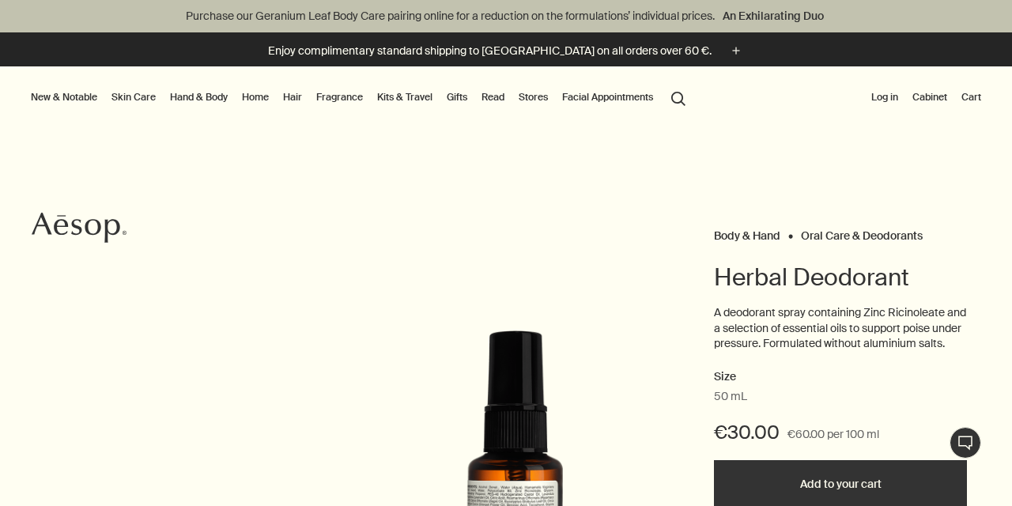
click at [890, 99] on button "Log in" at bounding box center [885, 97] width 33 height 19
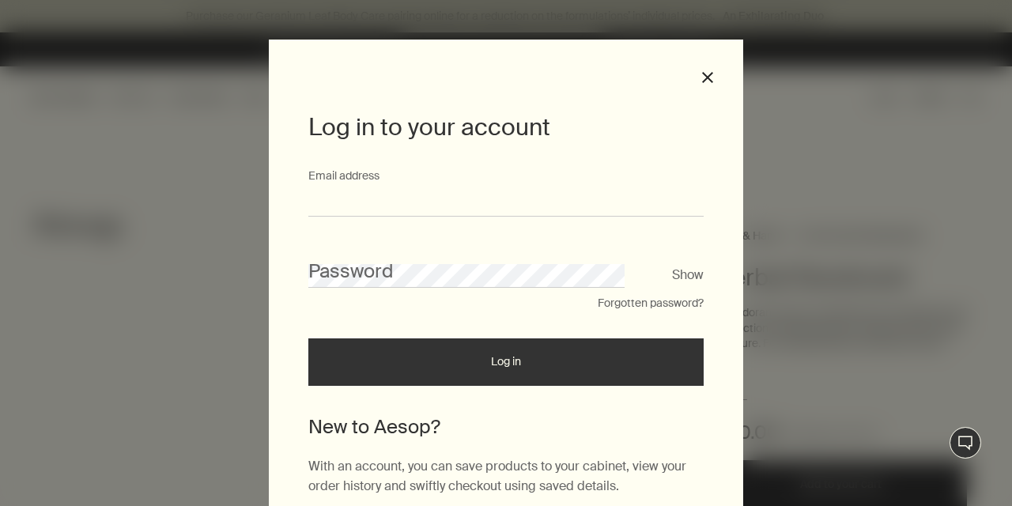
click at [558, 204] on input "Email address" at bounding box center [506, 201] width 396 height 29
type input "**********"
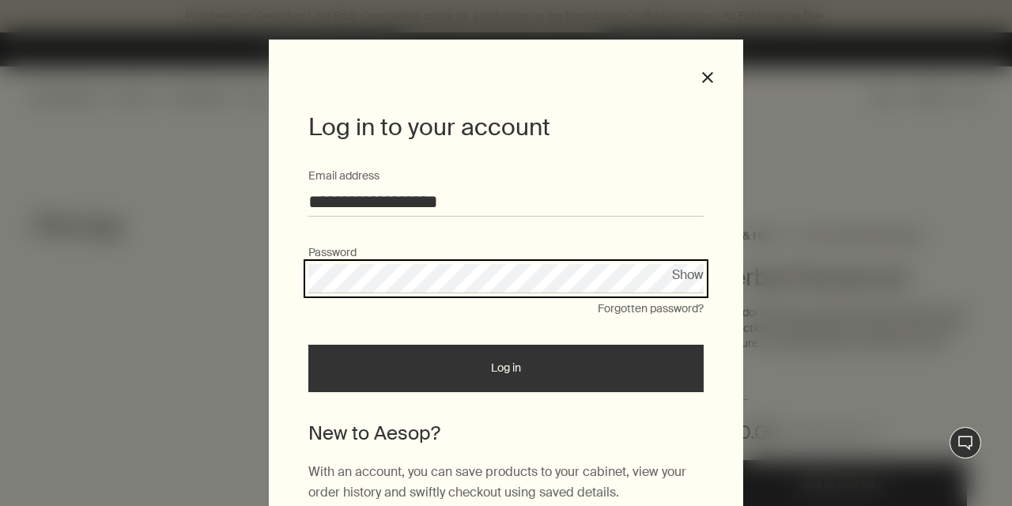
click at [308, 345] on button "Log in" at bounding box center [506, 368] width 396 height 47
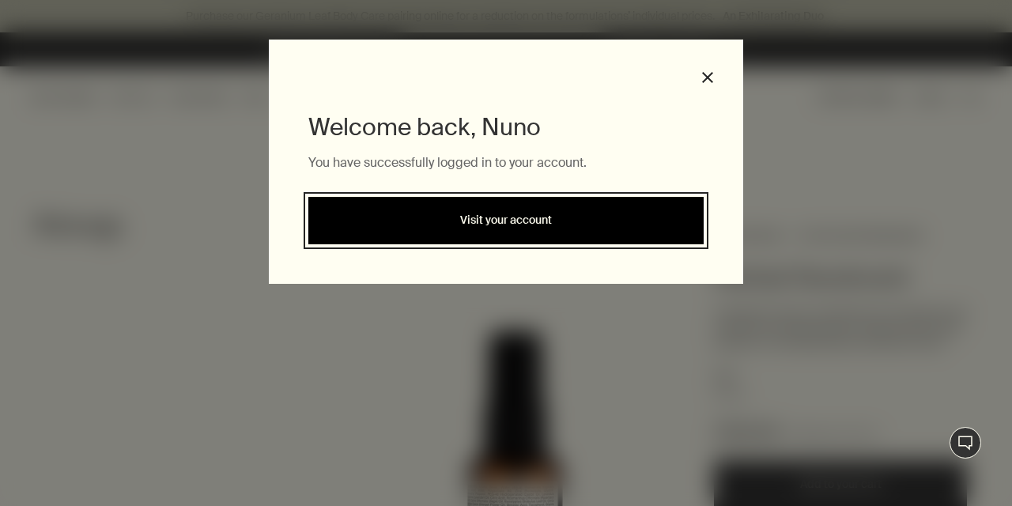
click at [561, 225] on link "Visit your account" at bounding box center [506, 220] width 396 height 47
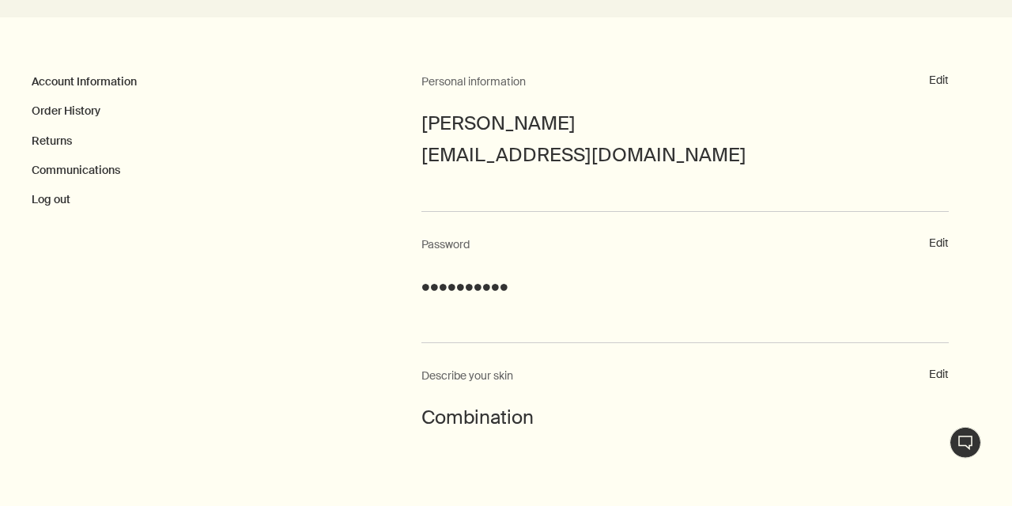
scroll to position [342, 0]
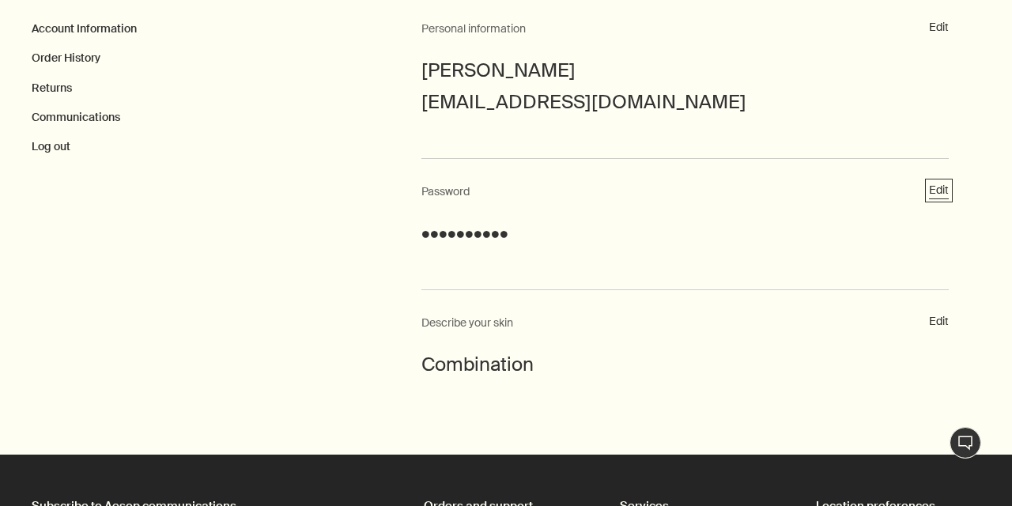
click at [941, 191] on button "Edit" at bounding box center [939, 191] width 20 height 16
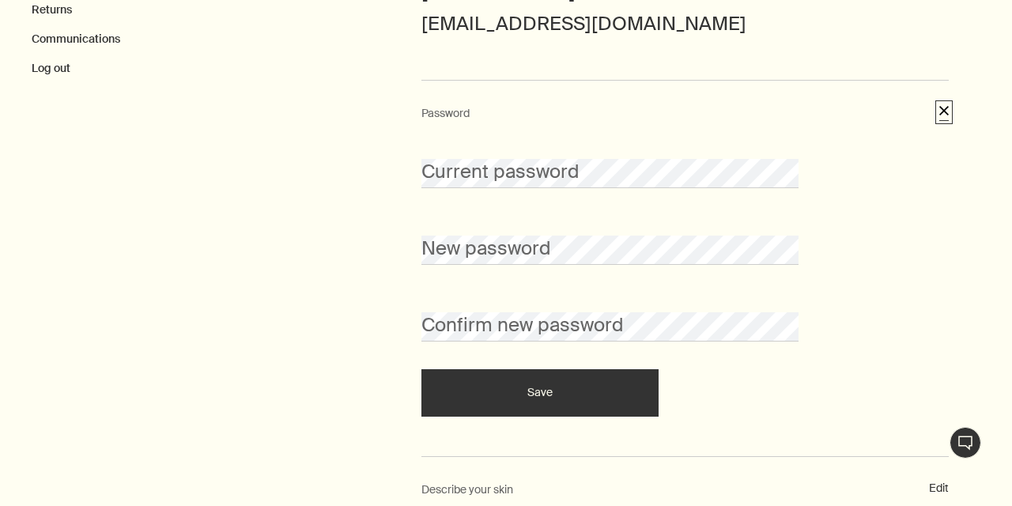
scroll to position [421, 0]
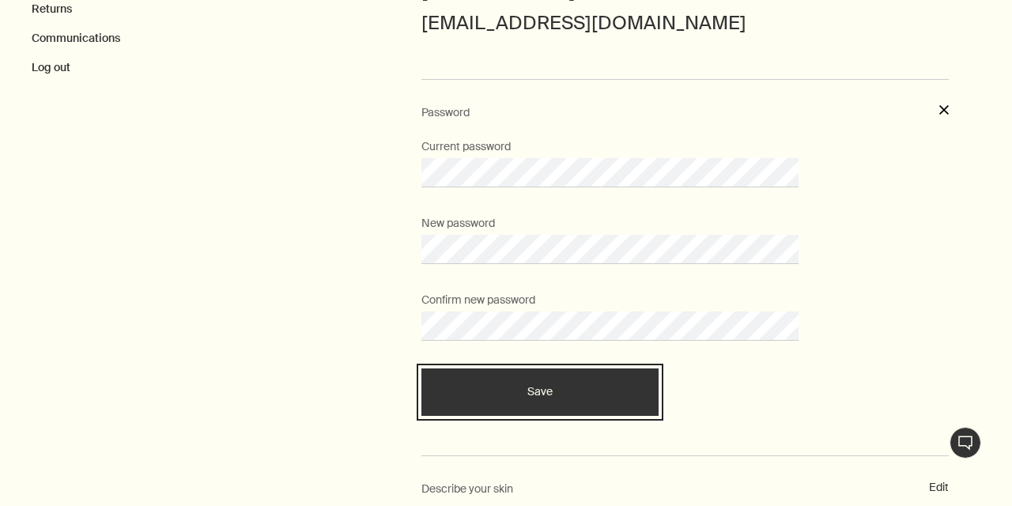
click at [524, 400] on button "Save" at bounding box center [540, 392] width 237 height 47
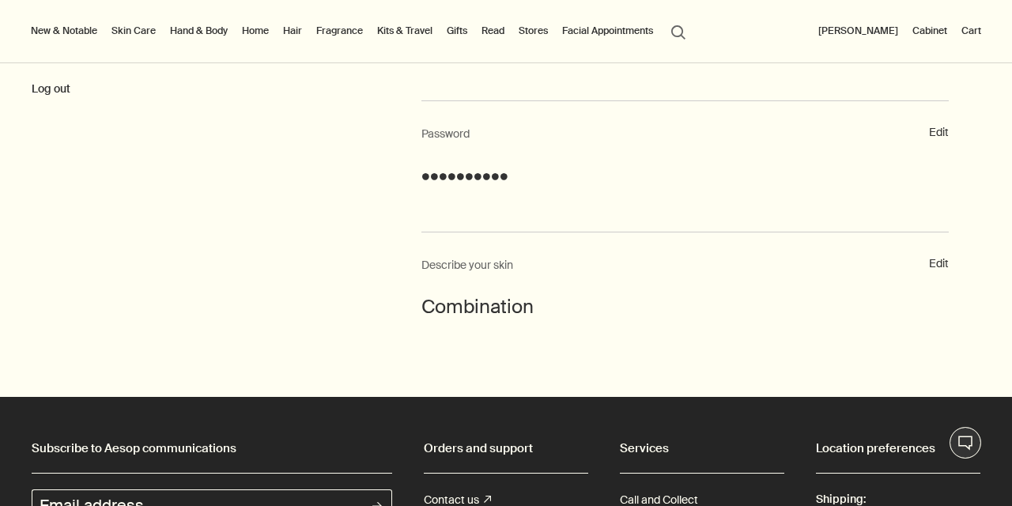
scroll to position [0, 0]
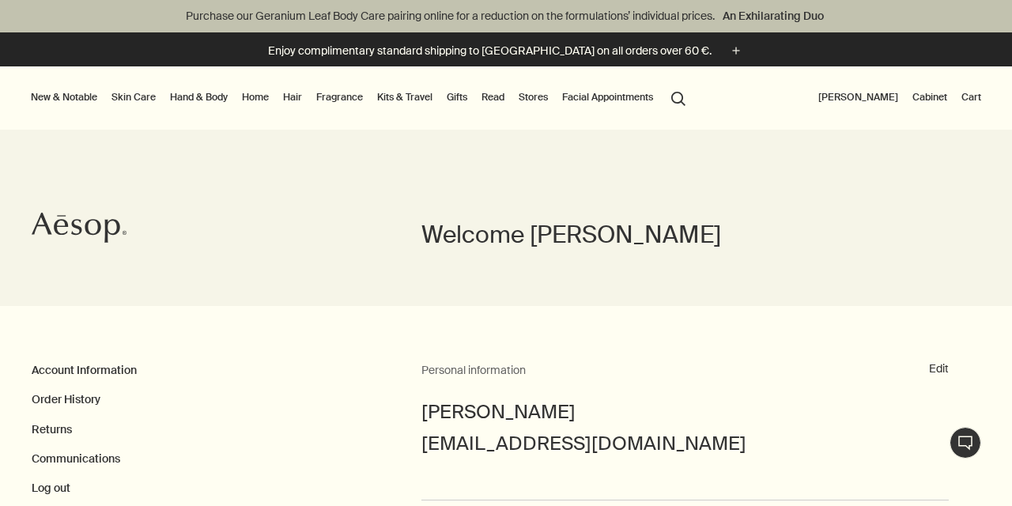
click at [870, 98] on button "[PERSON_NAME]" at bounding box center [859, 97] width 86 height 19
click at [40, 97] on button "New & Notable" at bounding box center [64, 97] width 73 height 19
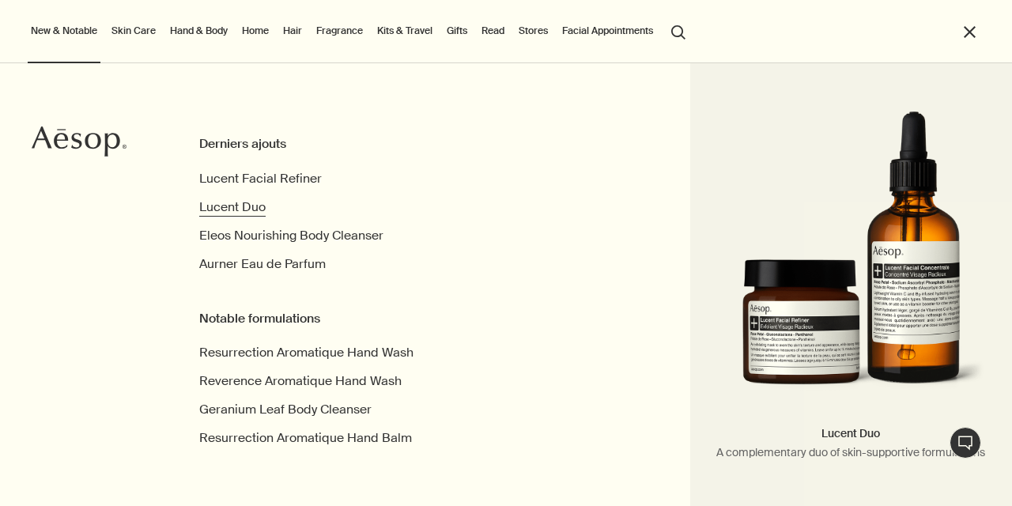
click at [237, 207] on span "Lucent Duo" at bounding box center [232, 207] width 66 height 17
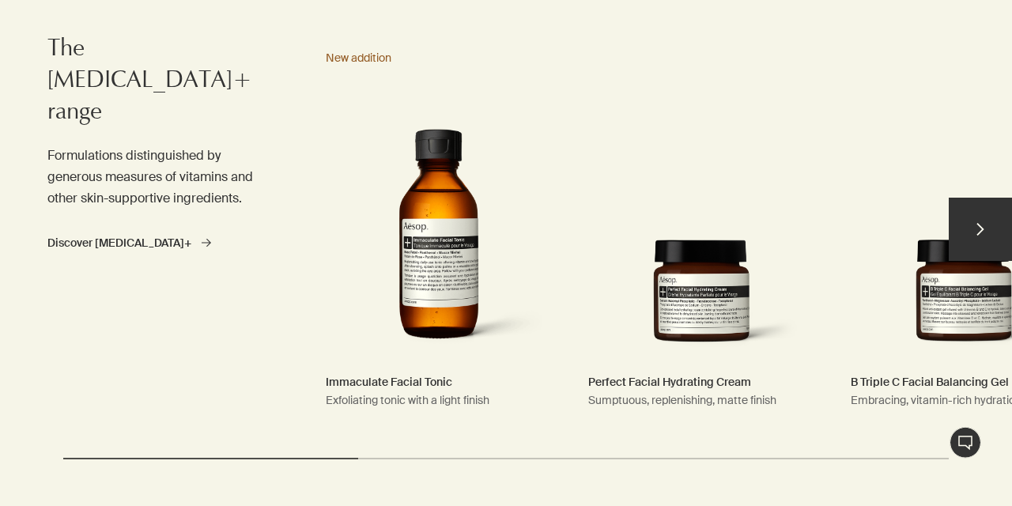
scroll to position [1965, 0]
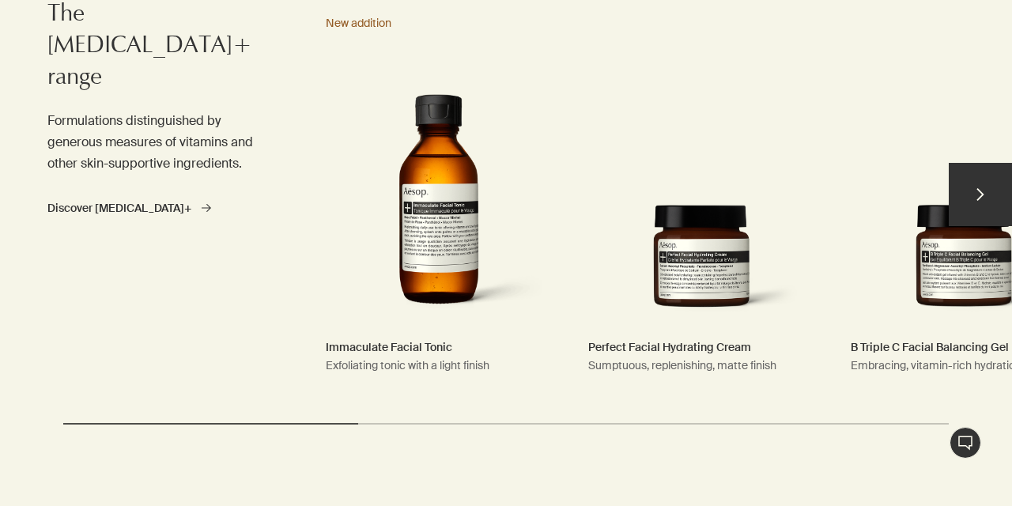
click at [997, 198] on button "chevron" at bounding box center [980, 194] width 63 height 63
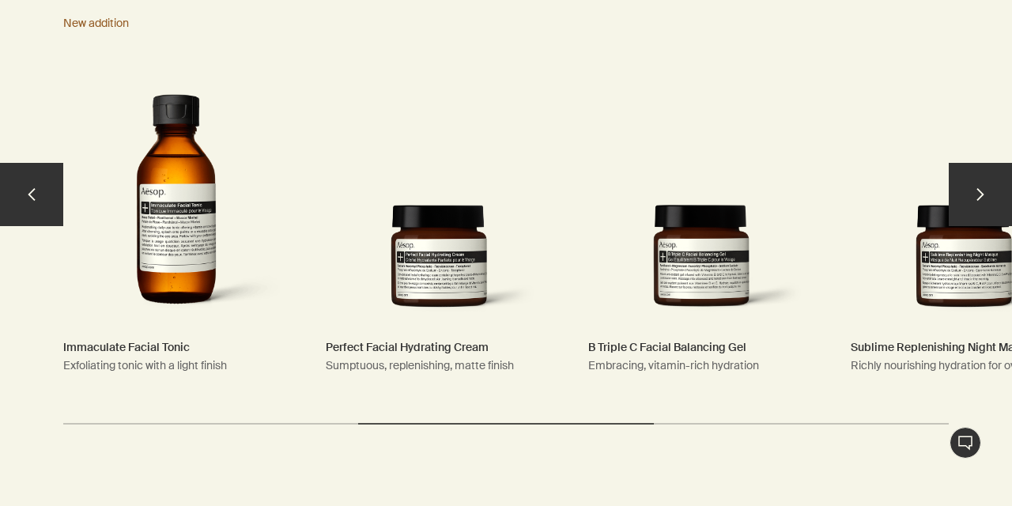
click at [994, 195] on button "chevron" at bounding box center [980, 194] width 63 height 63
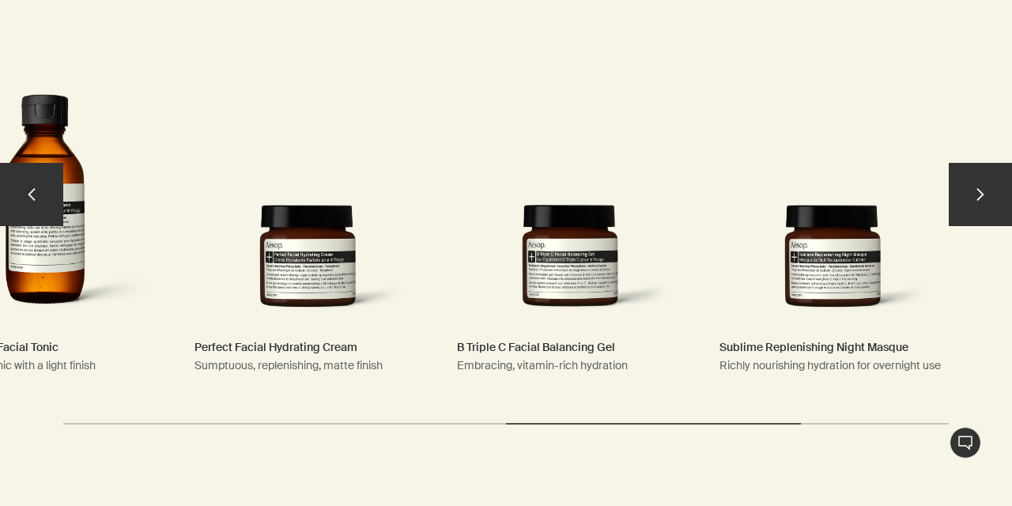
click at [994, 195] on button "chevron" at bounding box center [980, 194] width 63 height 63
click at [55, 189] on button "chevron" at bounding box center [31, 194] width 63 height 63
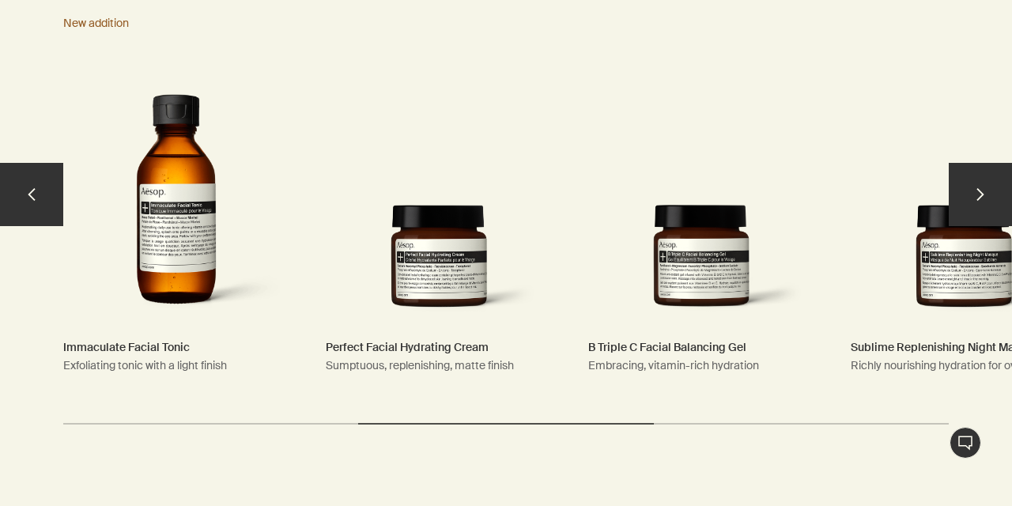
click at [449, 263] on link "Perfect Facial Hydrating Cream Sumptuous, replenishing, matte finish" at bounding box center [439, 201] width 258 height 403
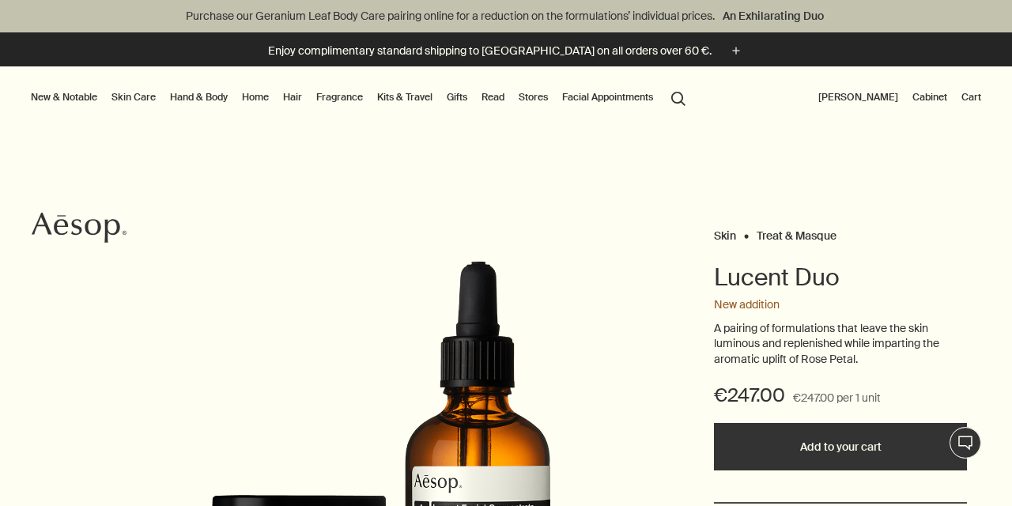
click at [130, 99] on link "Skin Care" at bounding box center [133, 97] width 51 height 19
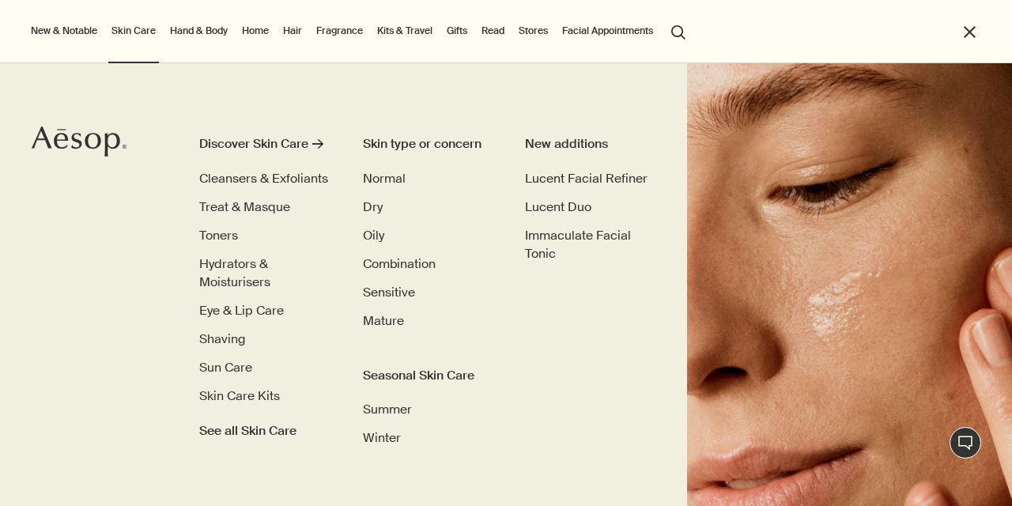
click at [65, 22] on button "New & Notable" at bounding box center [64, 30] width 73 height 19
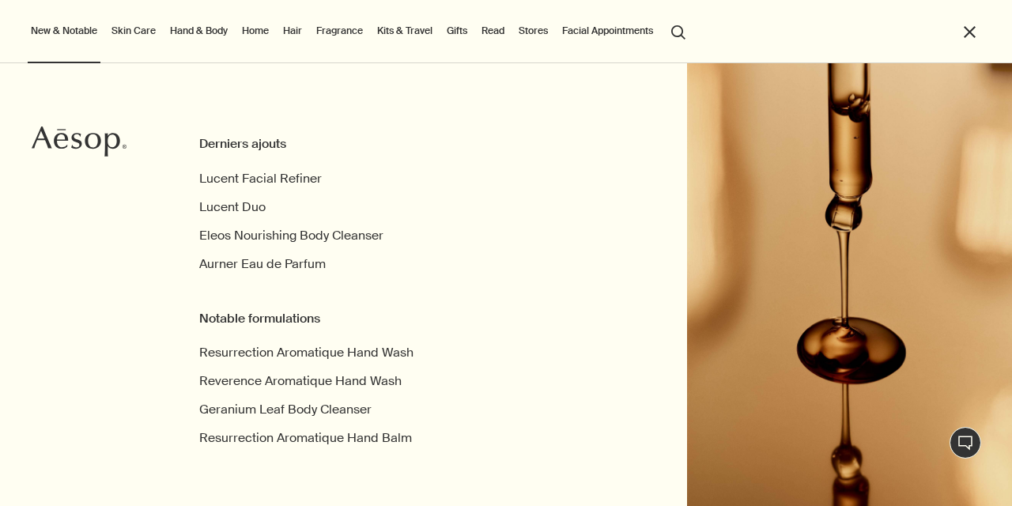
click at [126, 24] on link "Skin Care" at bounding box center [133, 30] width 51 height 19
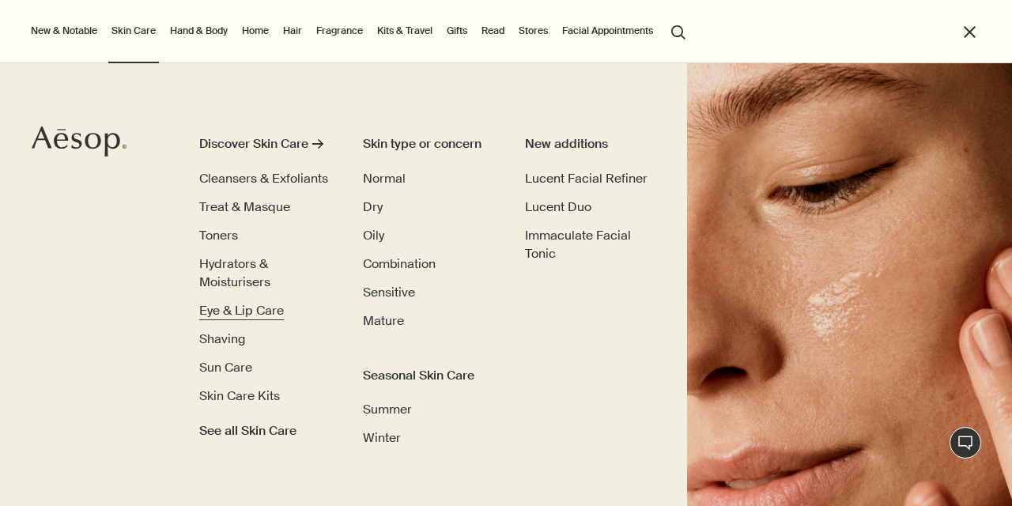
click at [225, 310] on span "Eye & Lip Care" at bounding box center [241, 310] width 85 height 17
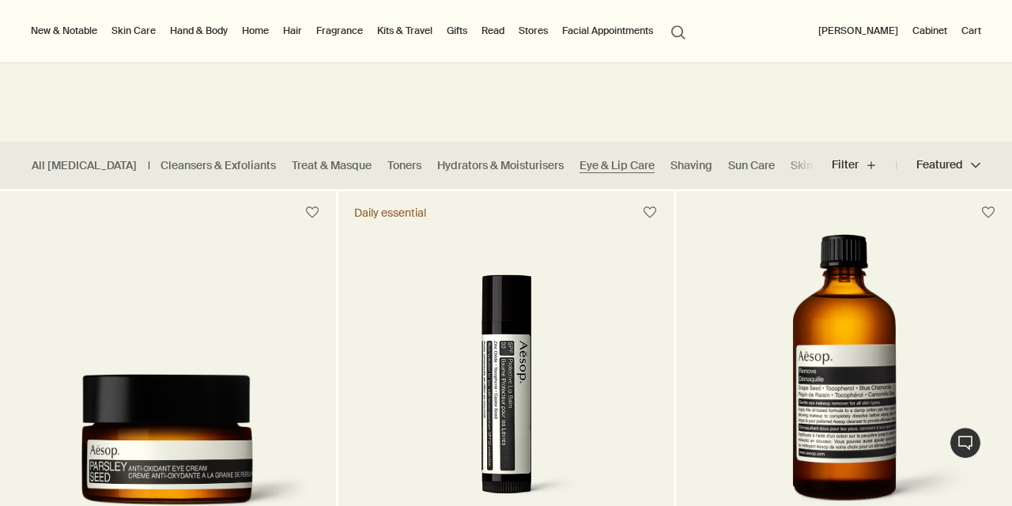
scroll to position [350, 0]
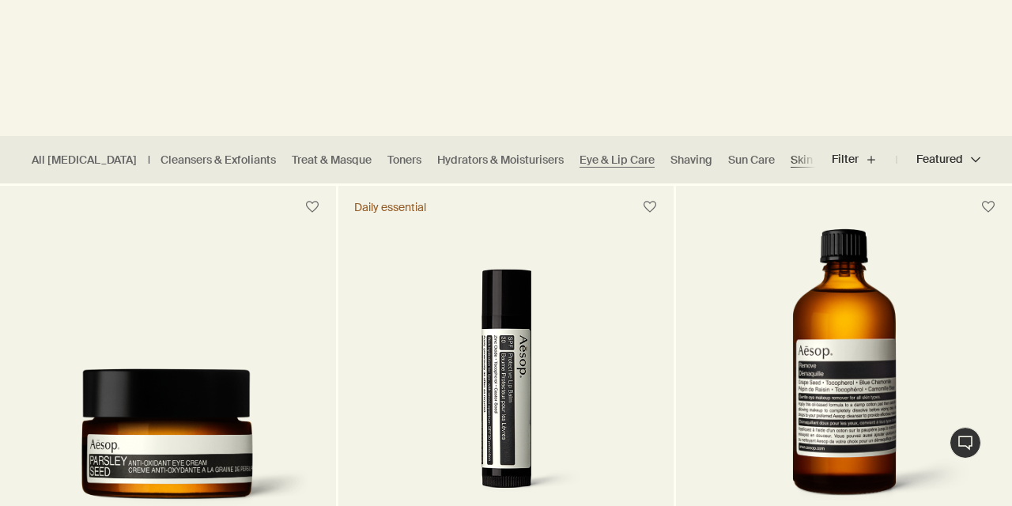
click at [791, 157] on link "Skin Care Kits" at bounding box center [826, 160] width 71 height 15
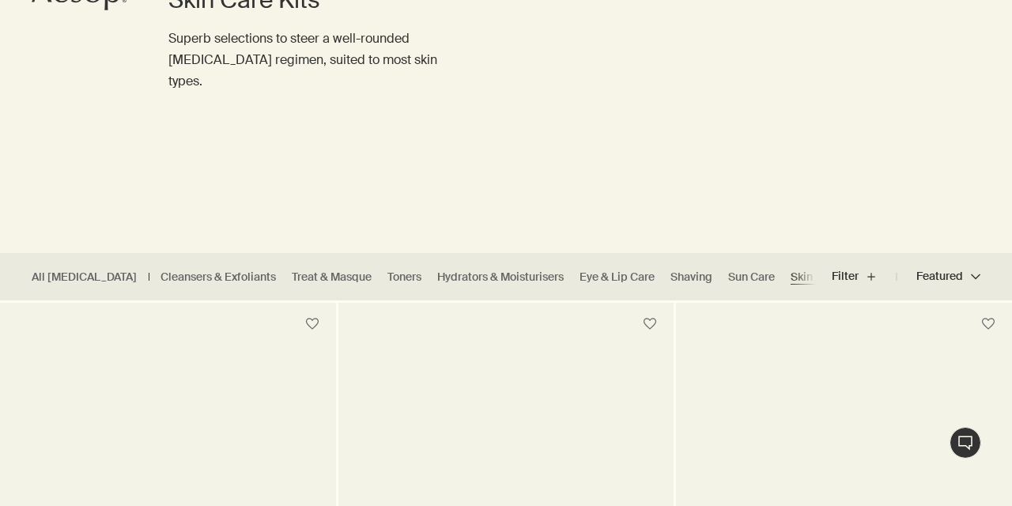
scroll to position [256, 0]
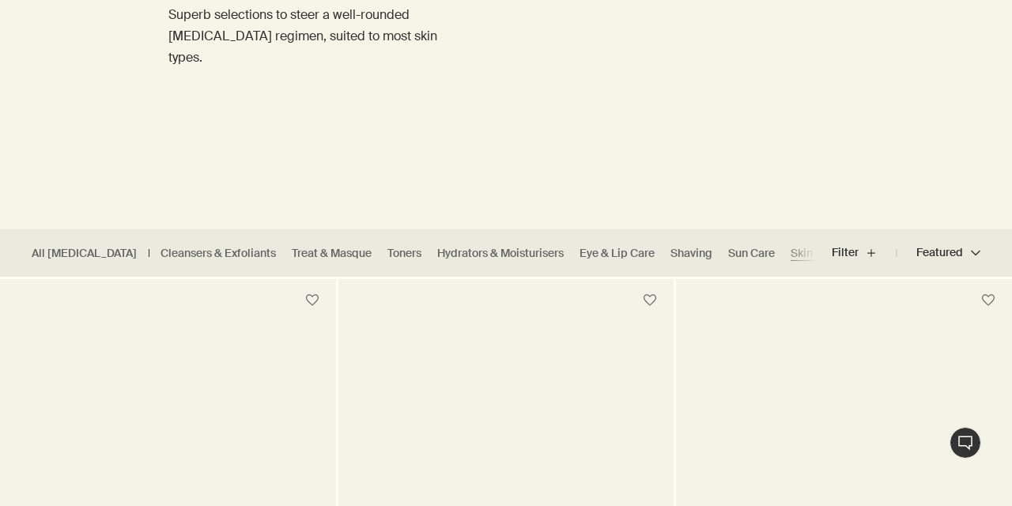
click at [969, 254] on button "Featured Featured chevron" at bounding box center [939, 253] width 84 height 38
click at [969, 253] on div at bounding box center [506, 253] width 1012 height 506
click at [292, 250] on link "Treat & Masque" at bounding box center [332, 253] width 80 height 15
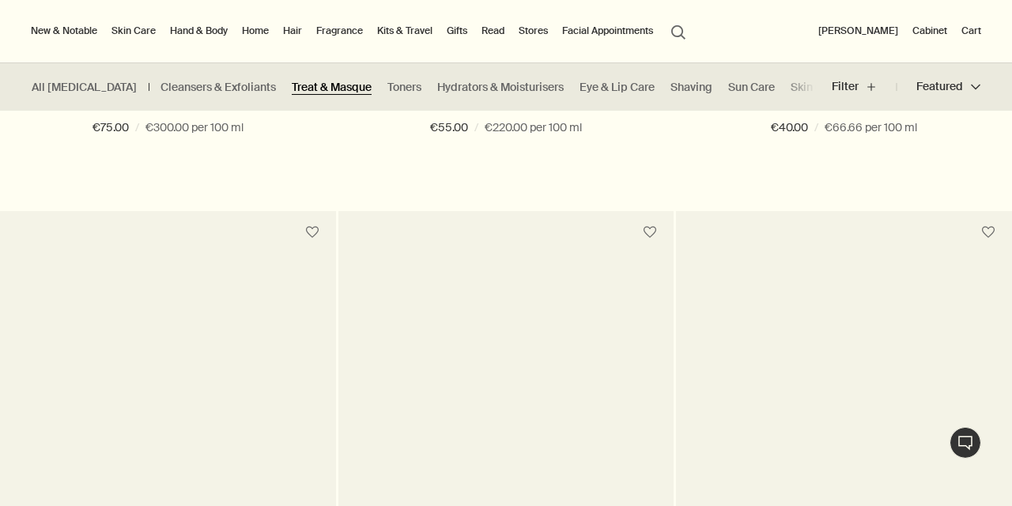
scroll to position [1367, 0]
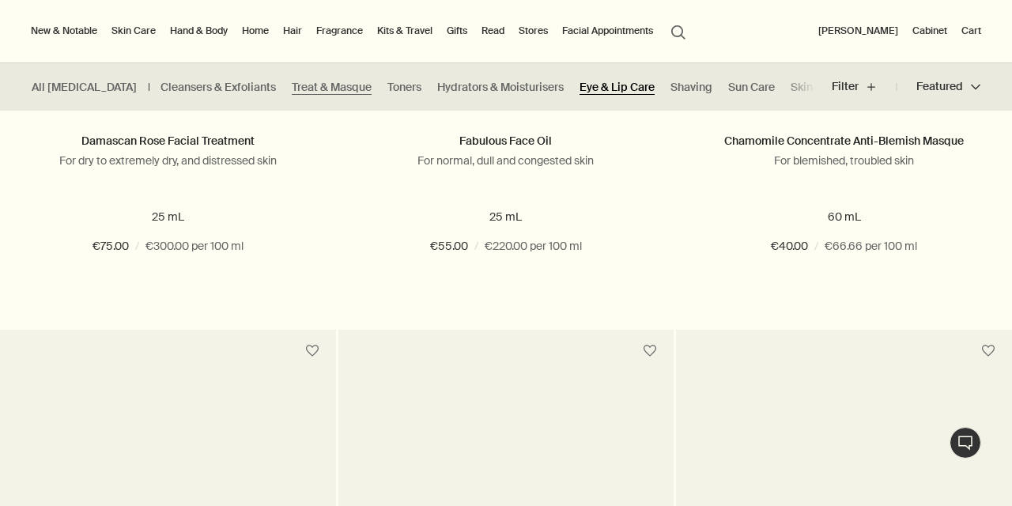
click at [580, 89] on link "Eye & Lip Care" at bounding box center [617, 87] width 75 height 15
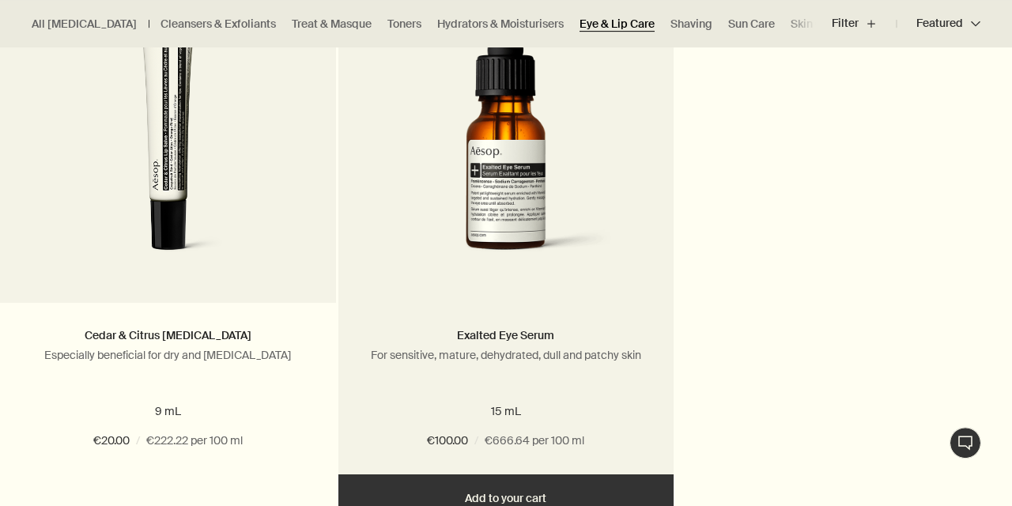
scroll to position [1196, 0]
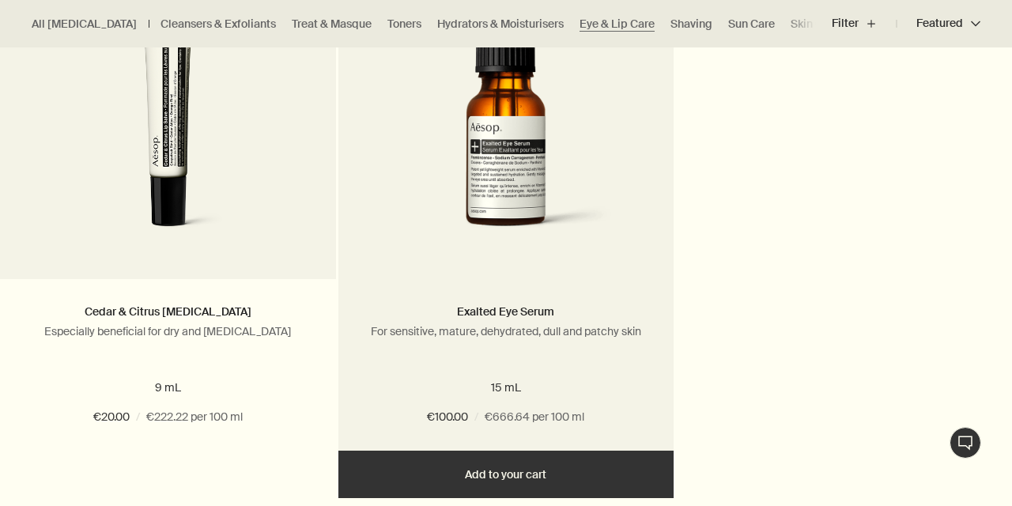
click at [512, 156] on img at bounding box center [506, 115] width 289 height 282
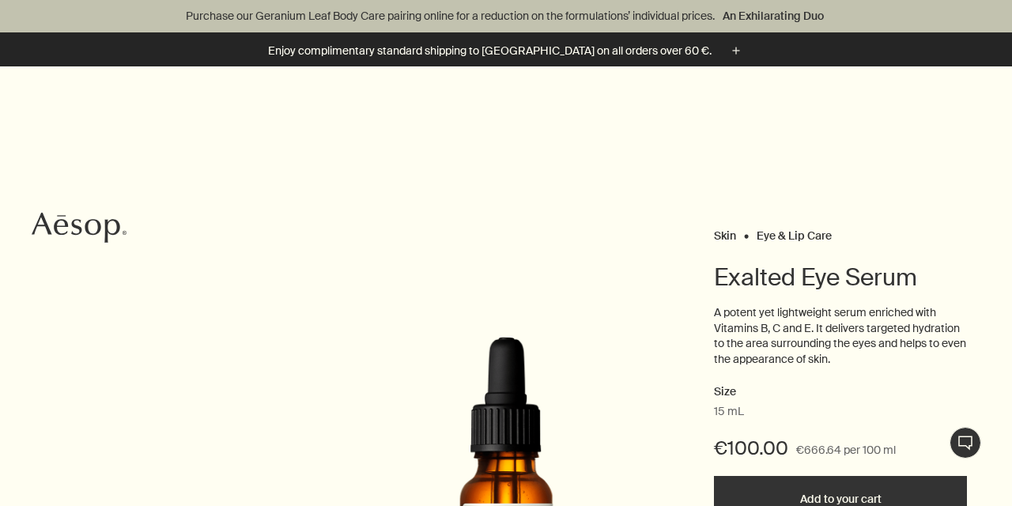
scroll to position [342, 0]
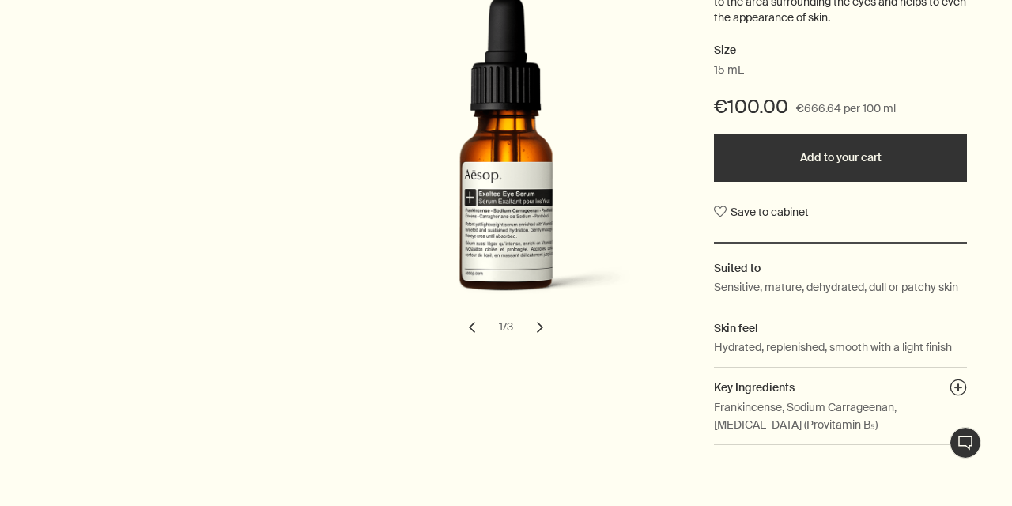
click at [544, 327] on button "chevron" at bounding box center [540, 327] width 35 height 35
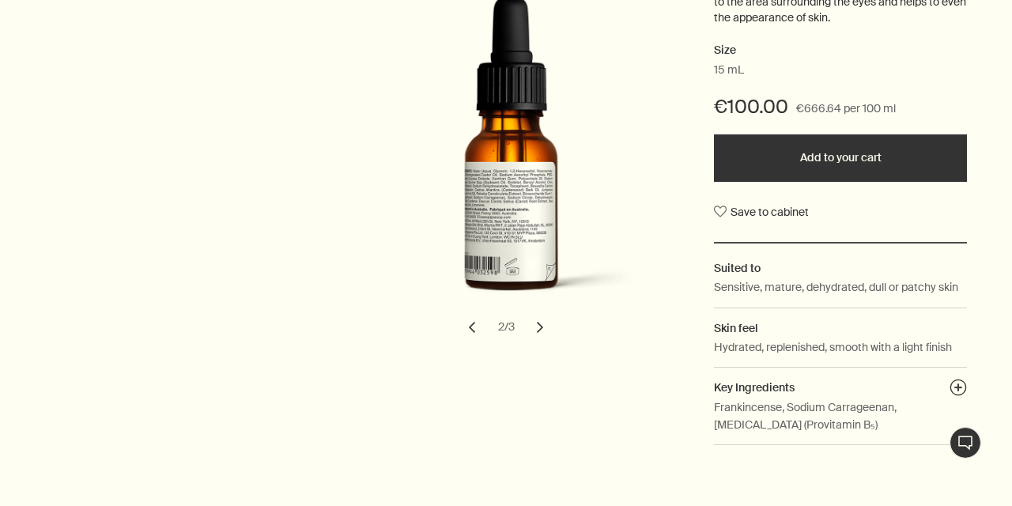
click at [544, 327] on button "chevron" at bounding box center [540, 327] width 35 height 35
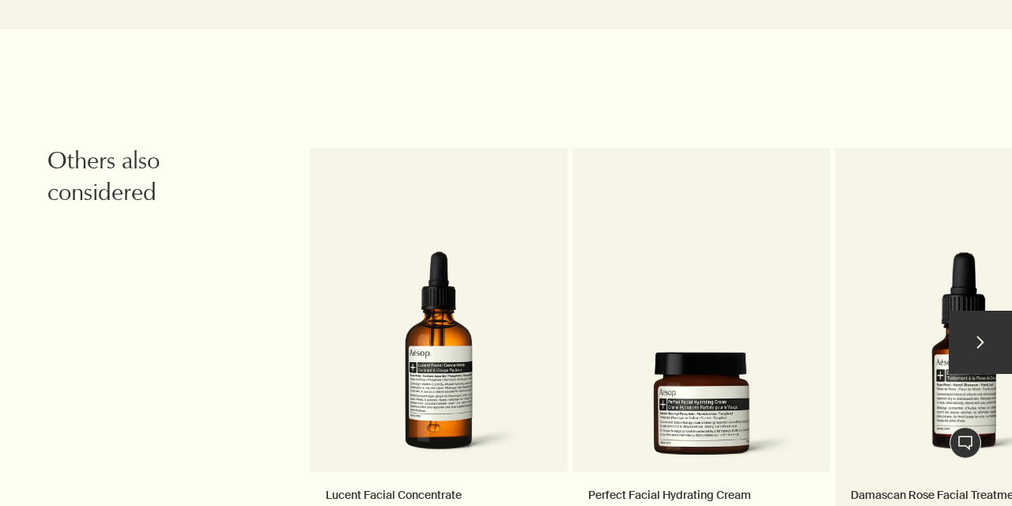
scroll to position [1644, 0]
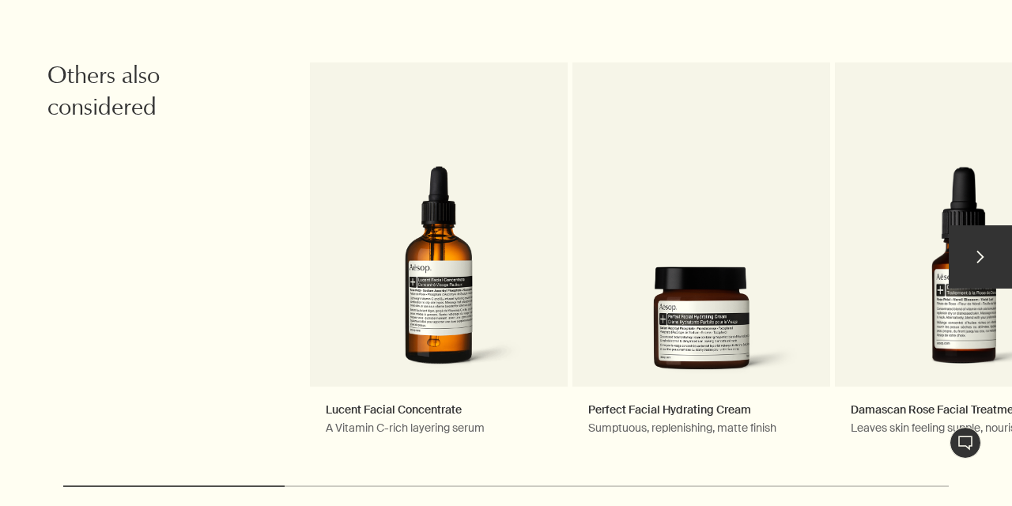
click at [990, 256] on button "chevron" at bounding box center [980, 256] width 63 height 63
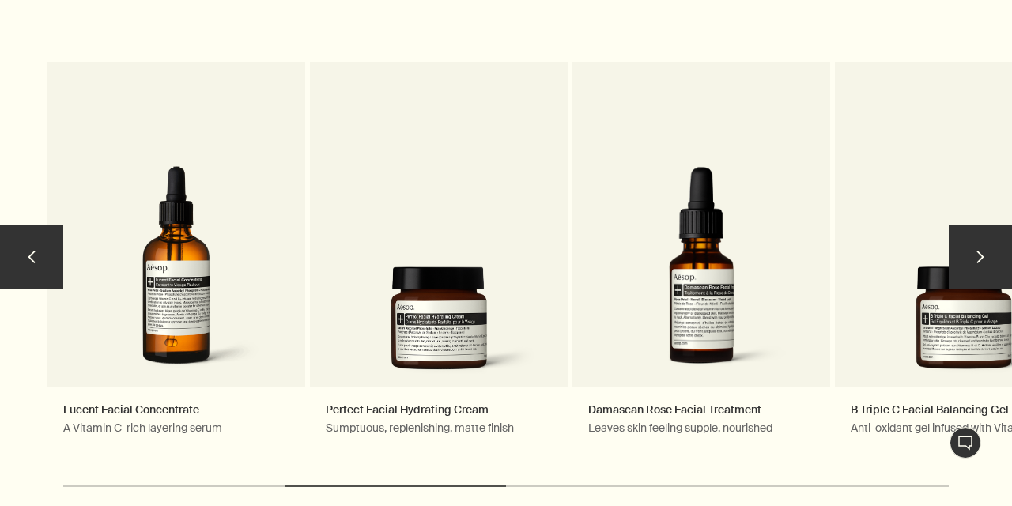
click at [990, 256] on button "chevron" at bounding box center [980, 256] width 63 height 63
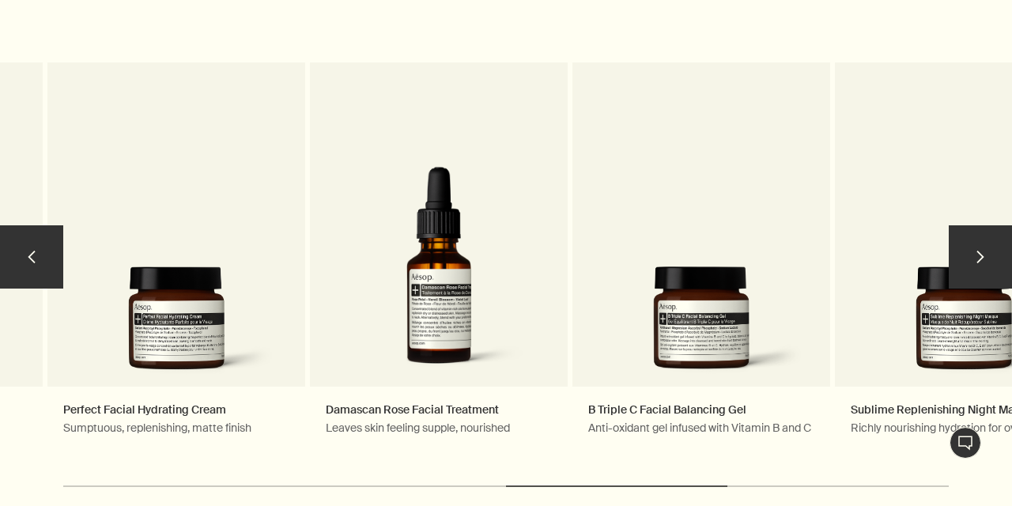
click at [990, 256] on button "chevron" at bounding box center [980, 256] width 63 height 63
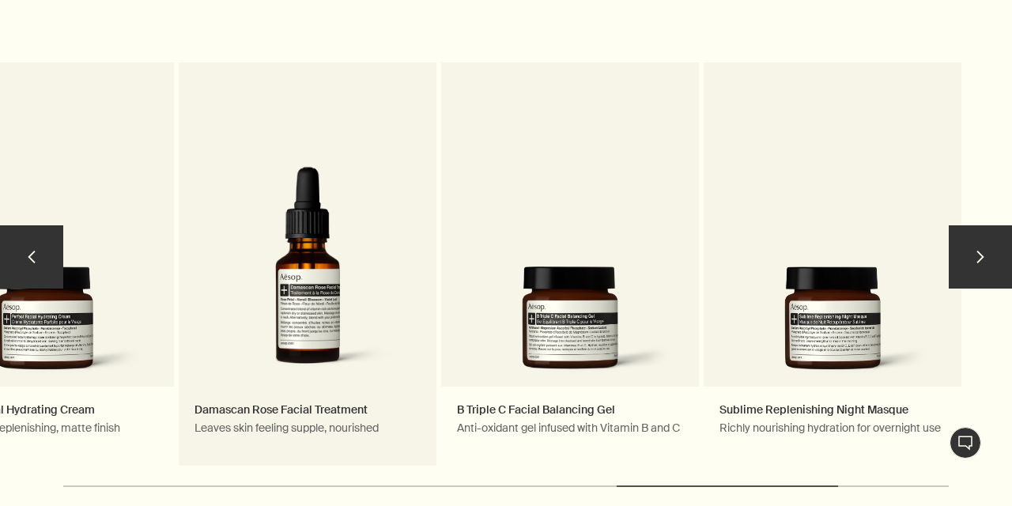
click at [305, 305] on link "Damascan Rose Facial Treatment Leaves skin feeling supple, nourished" at bounding box center [308, 263] width 258 height 403
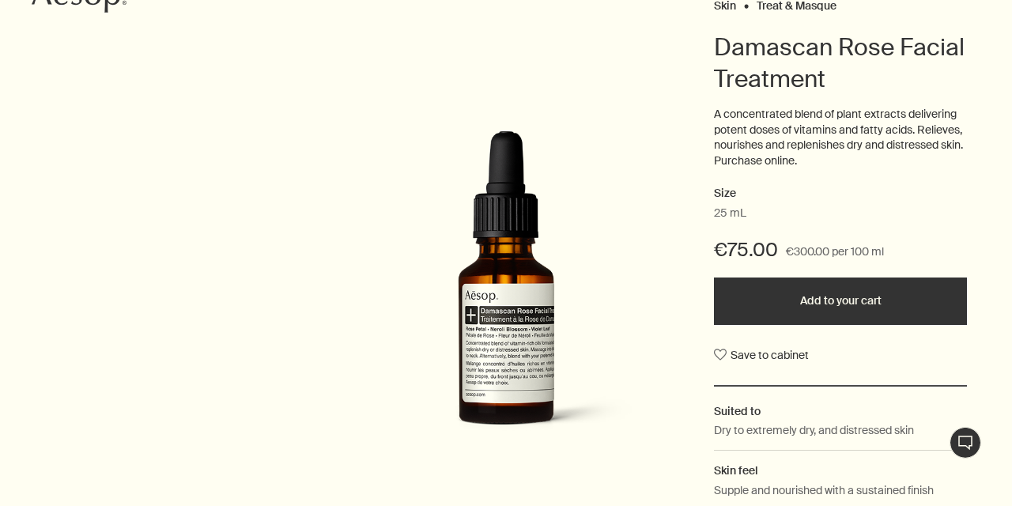
scroll to position [256, 0]
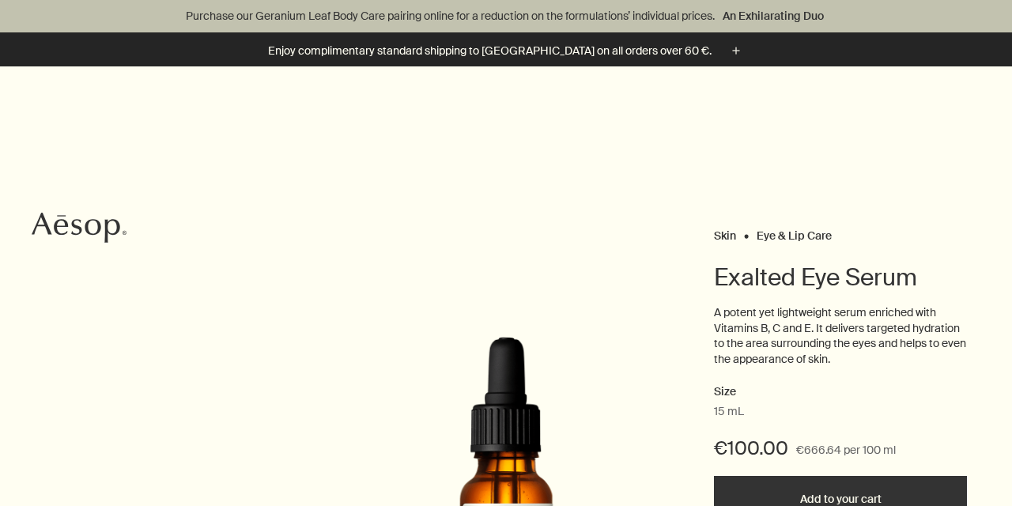
scroll to position [342, 0]
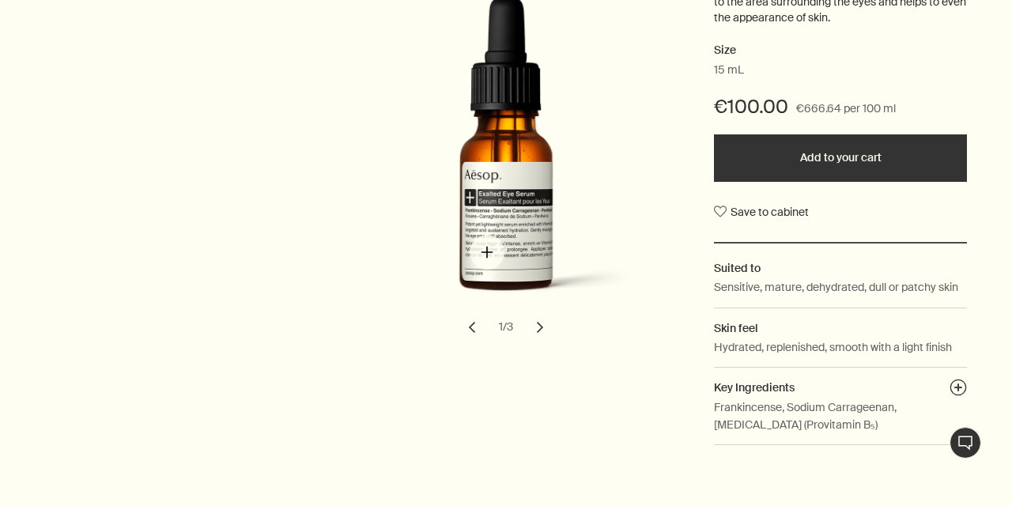
click at [487, 252] on img "Exalted Eye Serum" at bounding box center [516, 160] width 338 height 330
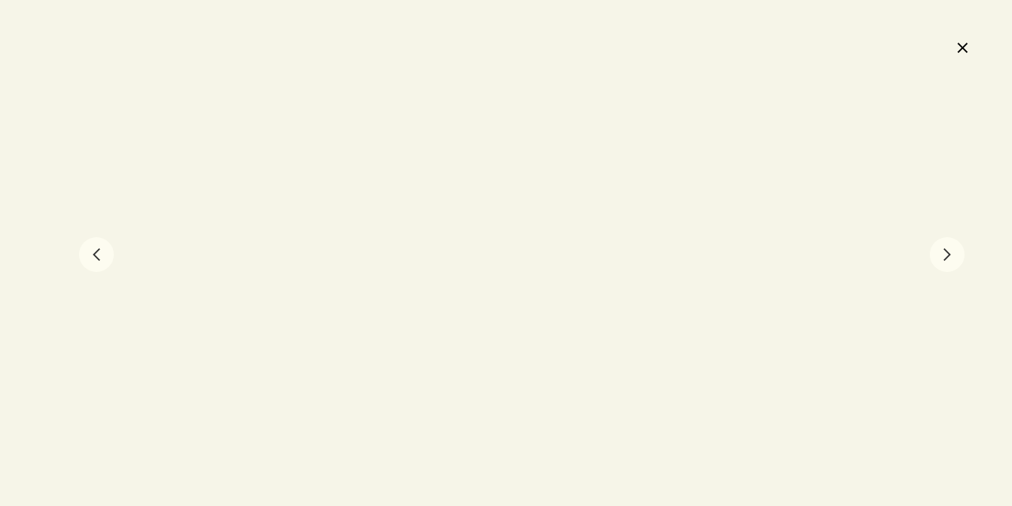
click at [961, 35] on button "close" at bounding box center [962, 47] width 19 height 27
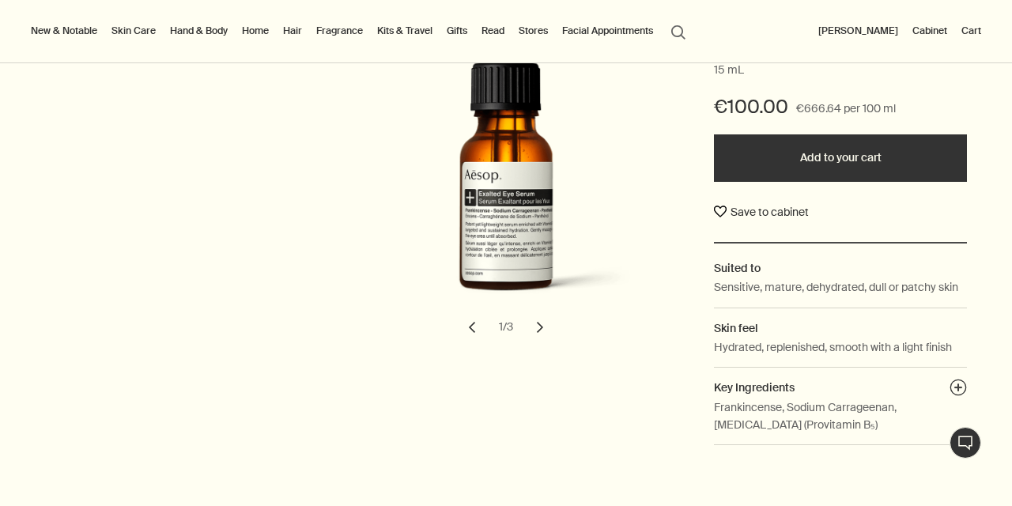
click at [721, 214] on button "Save to cabinet" at bounding box center [761, 212] width 95 height 28
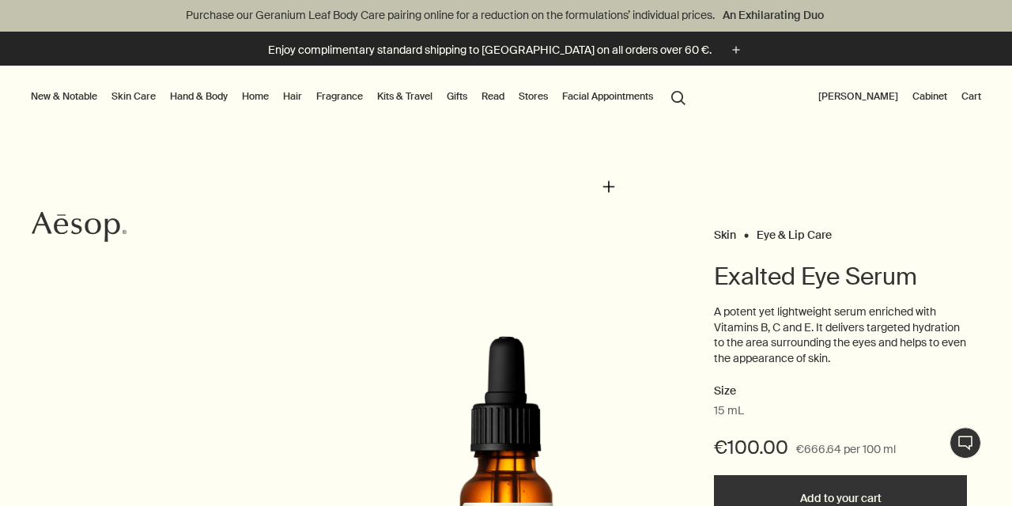
scroll to position [0, 0]
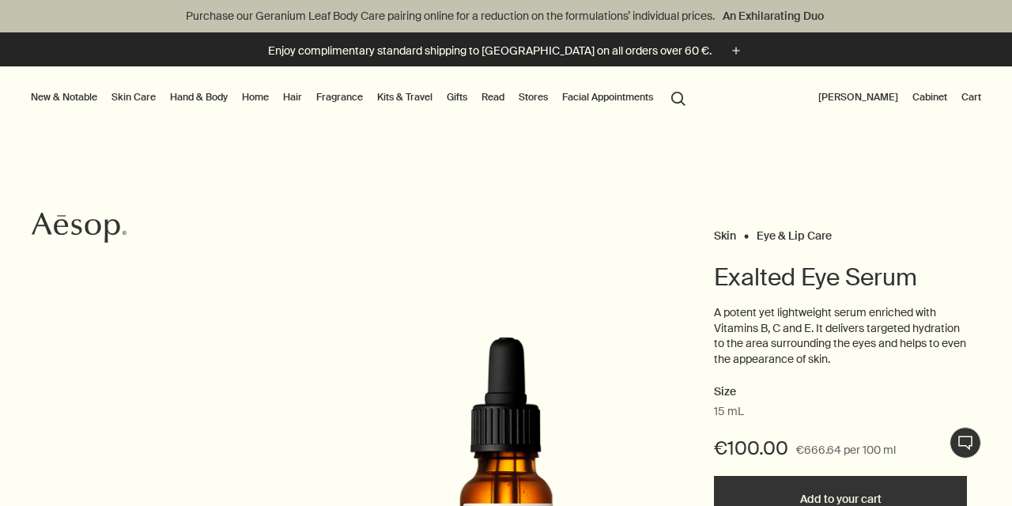
click at [197, 98] on link "Hand & Body" at bounding box center [199, 97] width 64 height 19
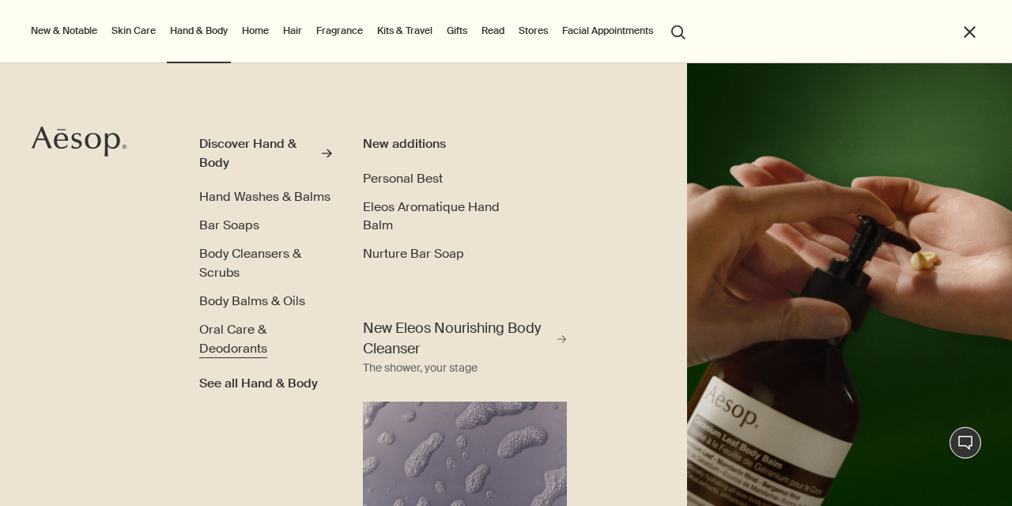
click at [222, 335] on span "Oral Care & Deodorants" at bounding box center [233, 339] width 68 height 36
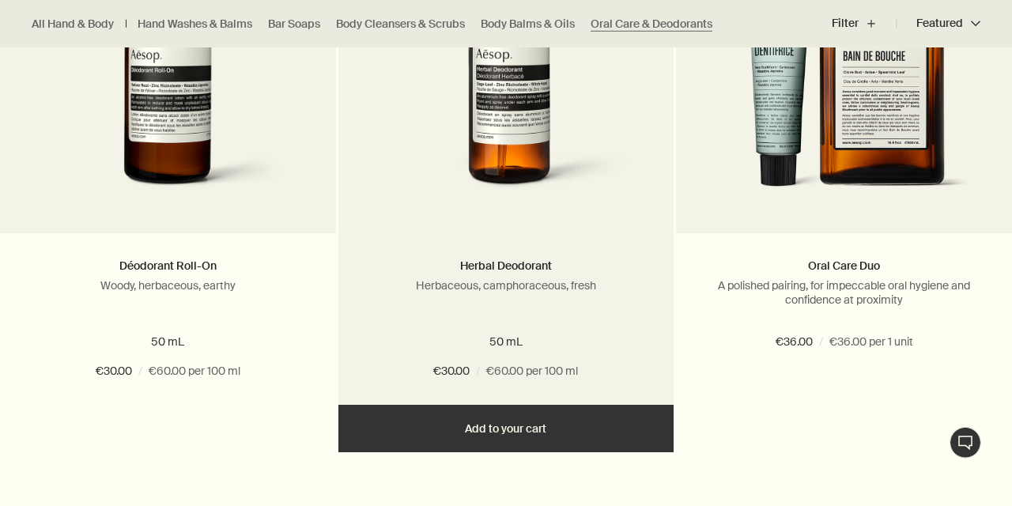
scroll to position [1281, 0]
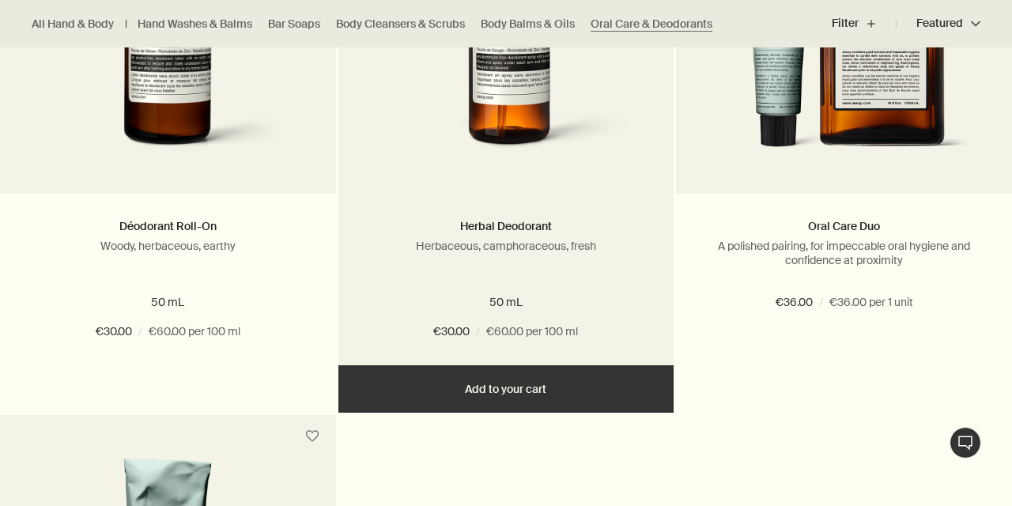
click at [502, 392] on button "Add Add to your cart" at bounding box center [507, 388] width 336 height 47
